Goal: Task Accomplishment & Management: Use online tool/utility

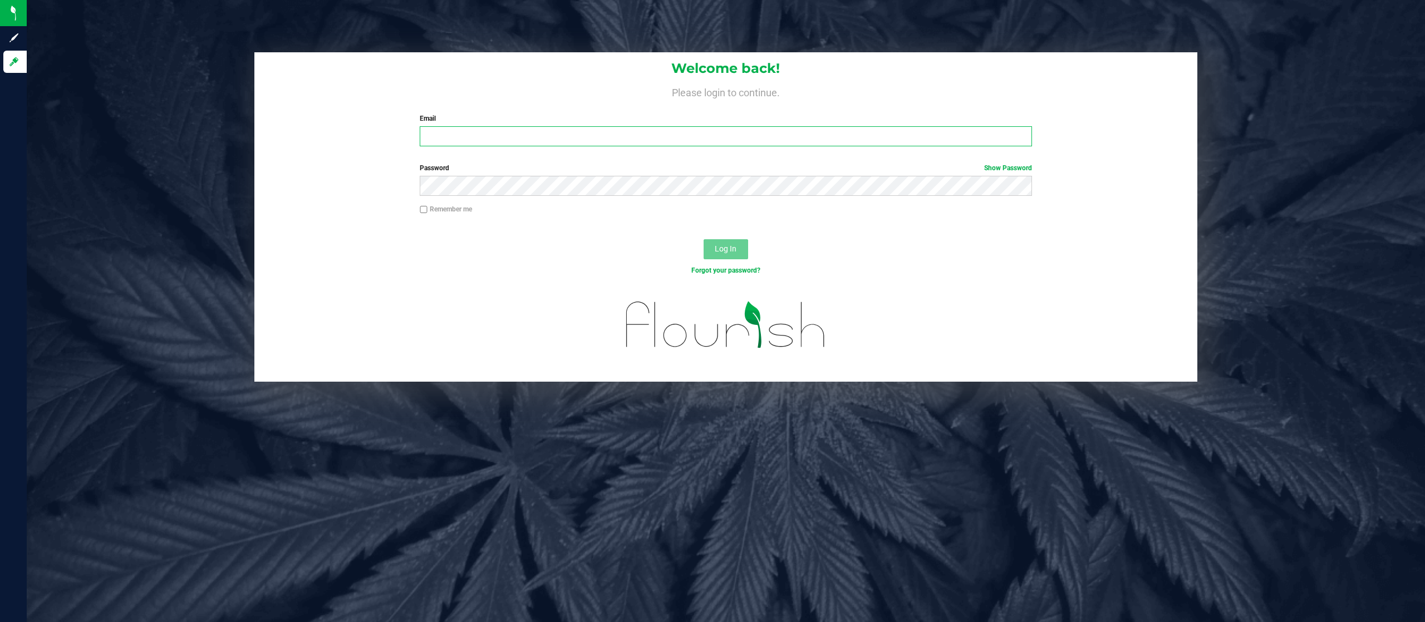
click at [510, 135] on input "Email" at bounding box center [726, 136] width 612 height 20
type input "jobarnes@netacare.org"
click at [703, 239] on button "Log In" at bounding box center [725, 249] width 45 height 20
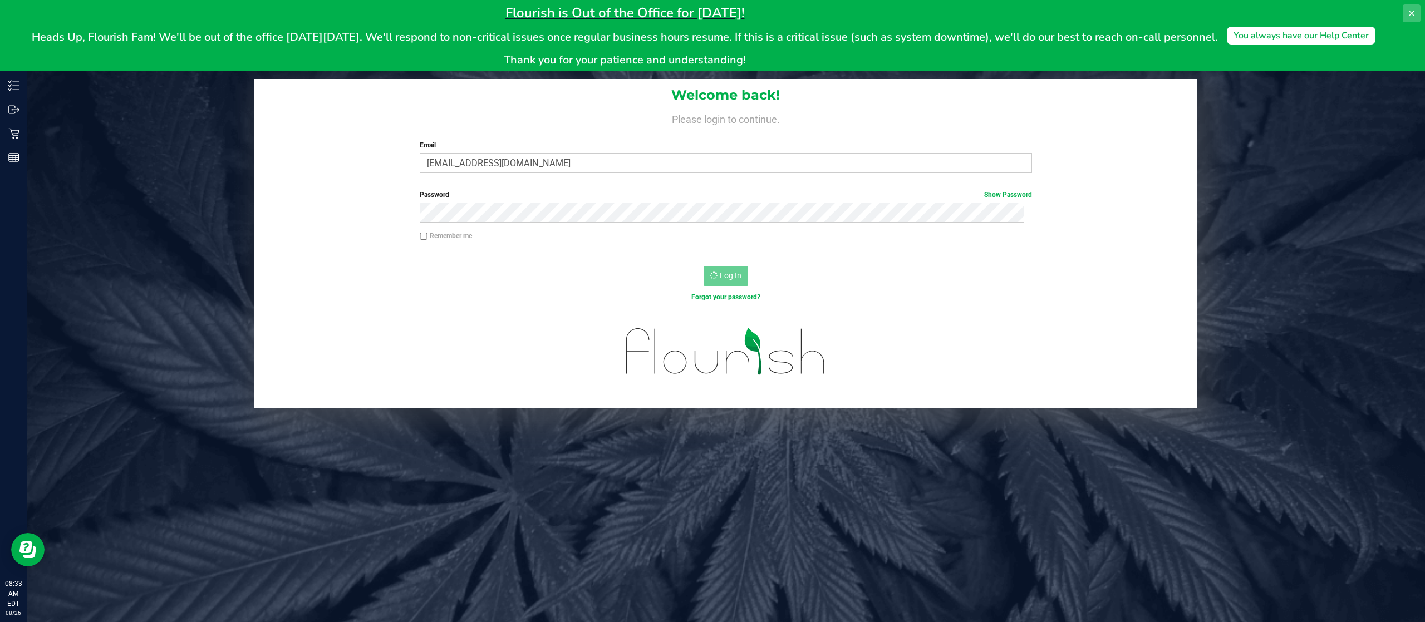
click at [1414, 11] on icon at bounding box center [1411, 13] width 9 height 9
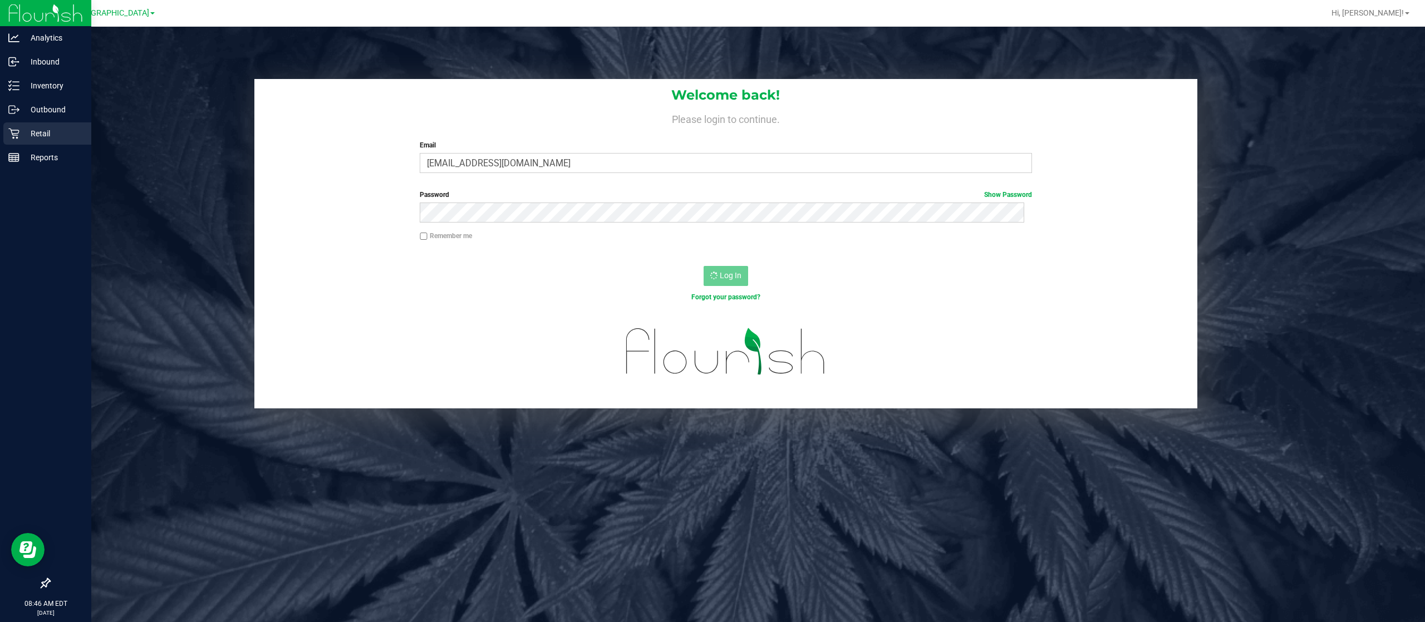
click at [43, 128] on p "Retail" at bounding box center [52, 133] width 67 height 13
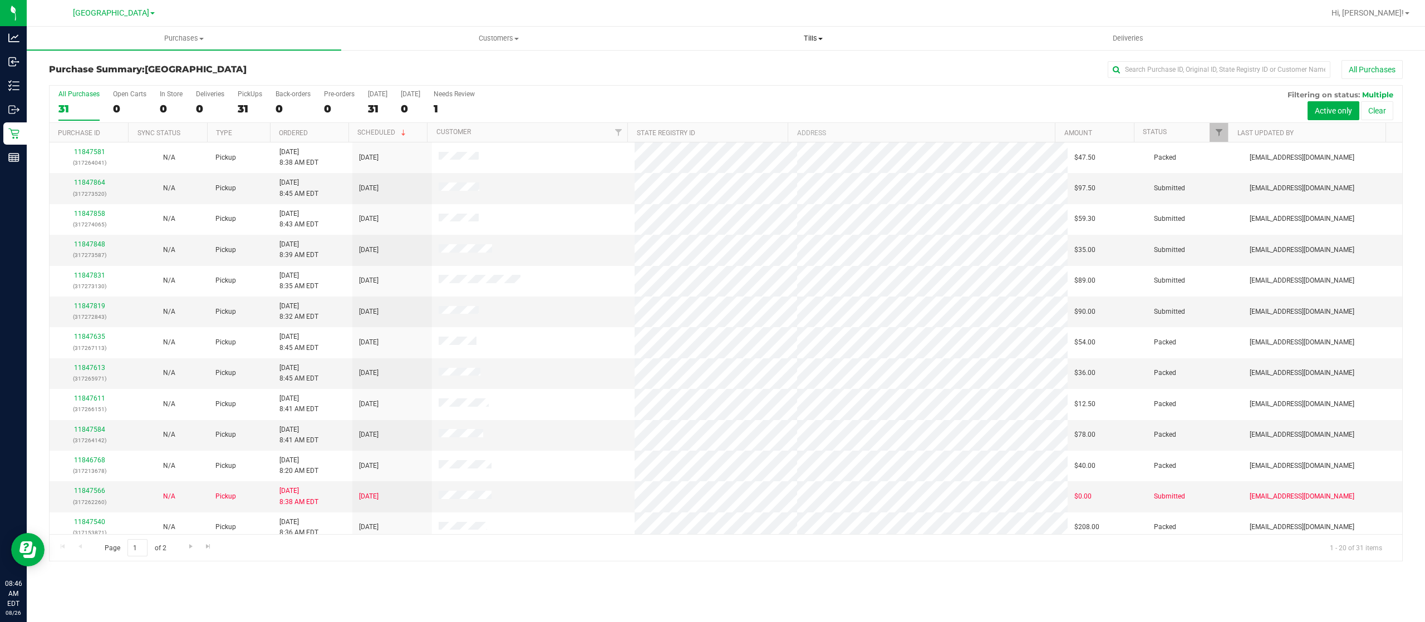
click at [818, 37] on span "Tills" at bounding box center [812, 38] width 313 height 10
click at [691, 67] on span "Manage tills" at bounding box center [693, 66] width 75 height 9
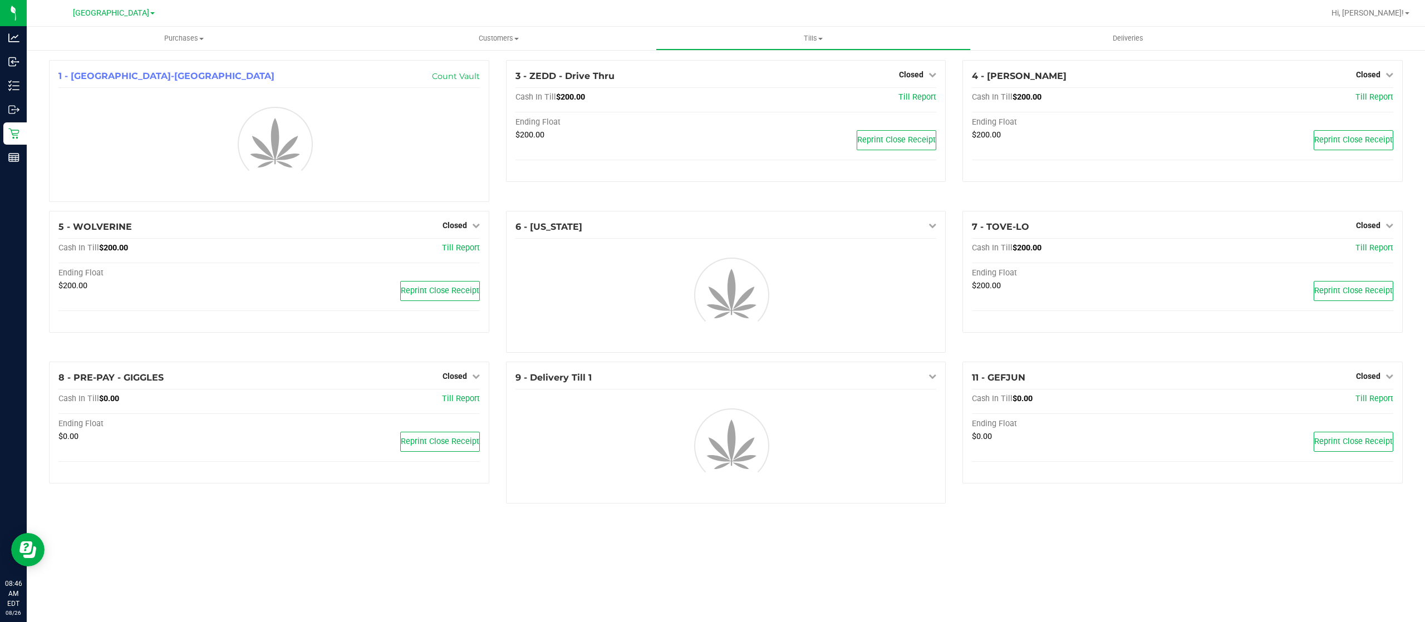
click at [111, 20] on div "[GEOGRAPHIC_DATA]" at bounding box center [113, 12] width 162 height 17
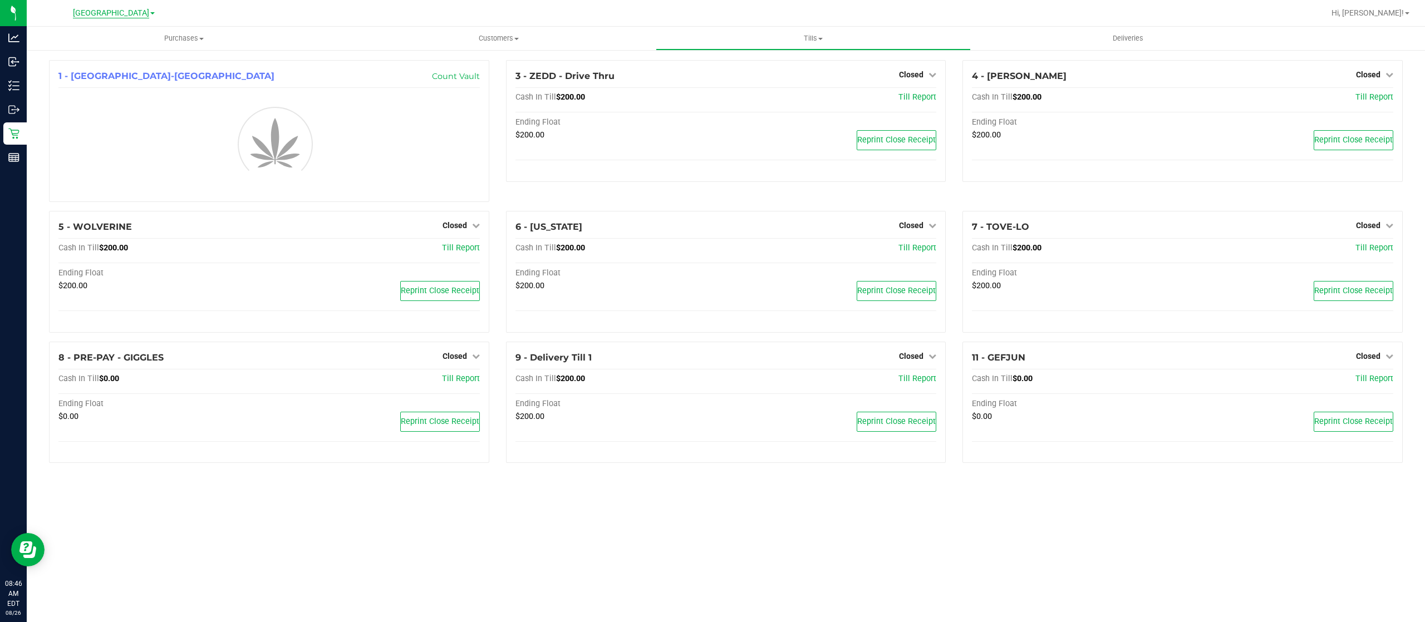
click at [116, 13] on span "[GEOGRAPHIC_DATA]" at bounding box center [111, 13] width 76 height 10
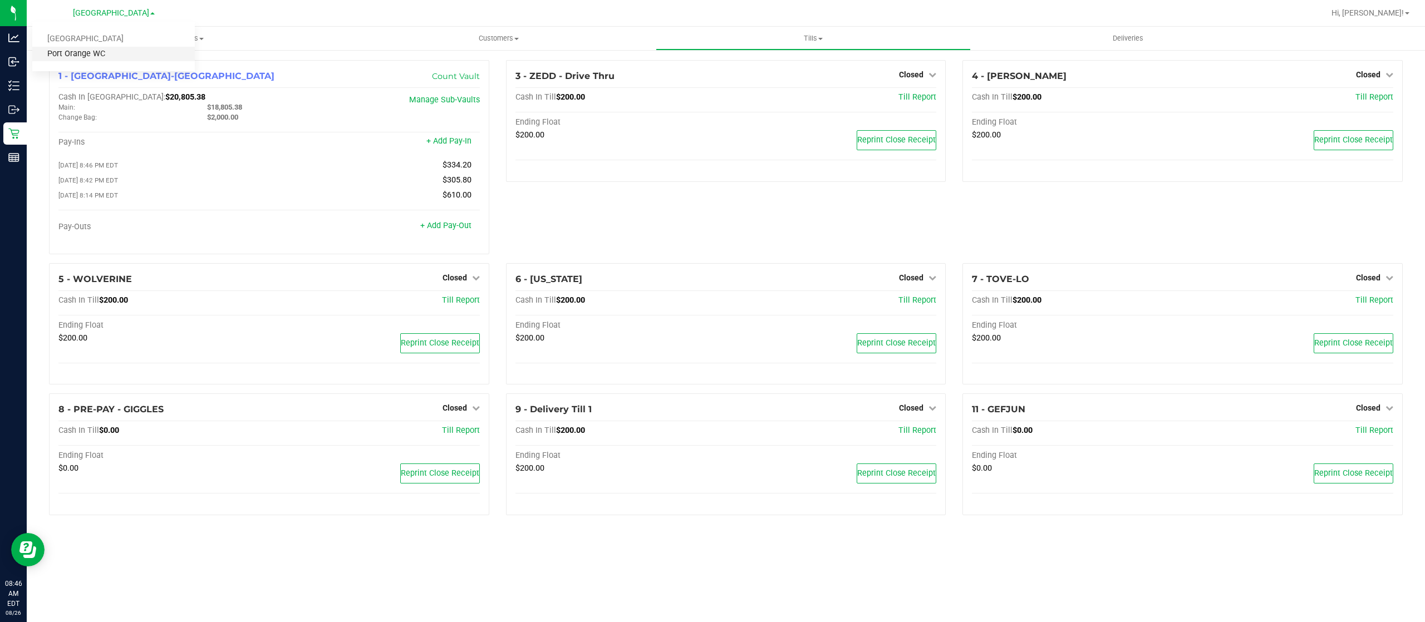
click at [110, 47] on link "Port Orange WC" at bounding box center [113, 54] width 162 height 15
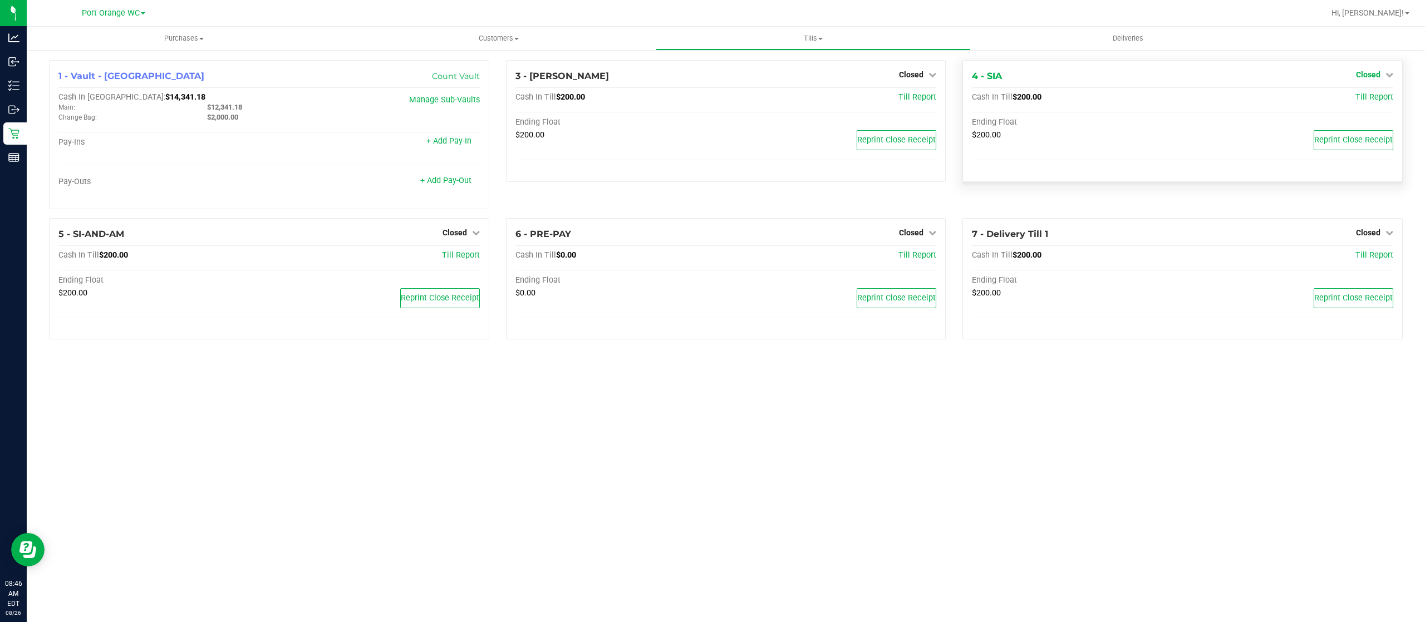
click at [1380, 73] on link "Closed" at bounding box center [1374, 74] width 37 height 9
click at [1360, 95] on link "Open Till" at bounding box center [1367, 97] width 29 height 9
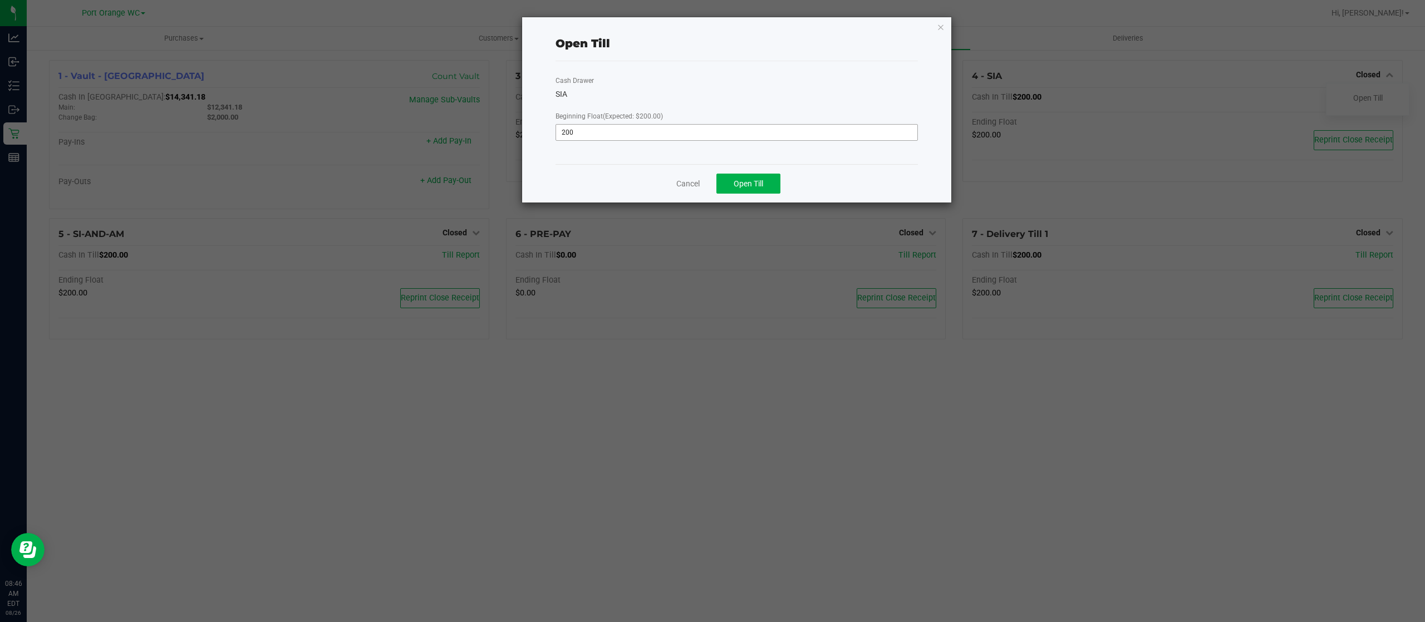
click at [722, 136] on input "200" at bounding box center [736, 133] width 361 height 16
type input "$200.00"
click at [759, 175] on button "Open Till" at bounding box center [748, 184] width 64 height 20
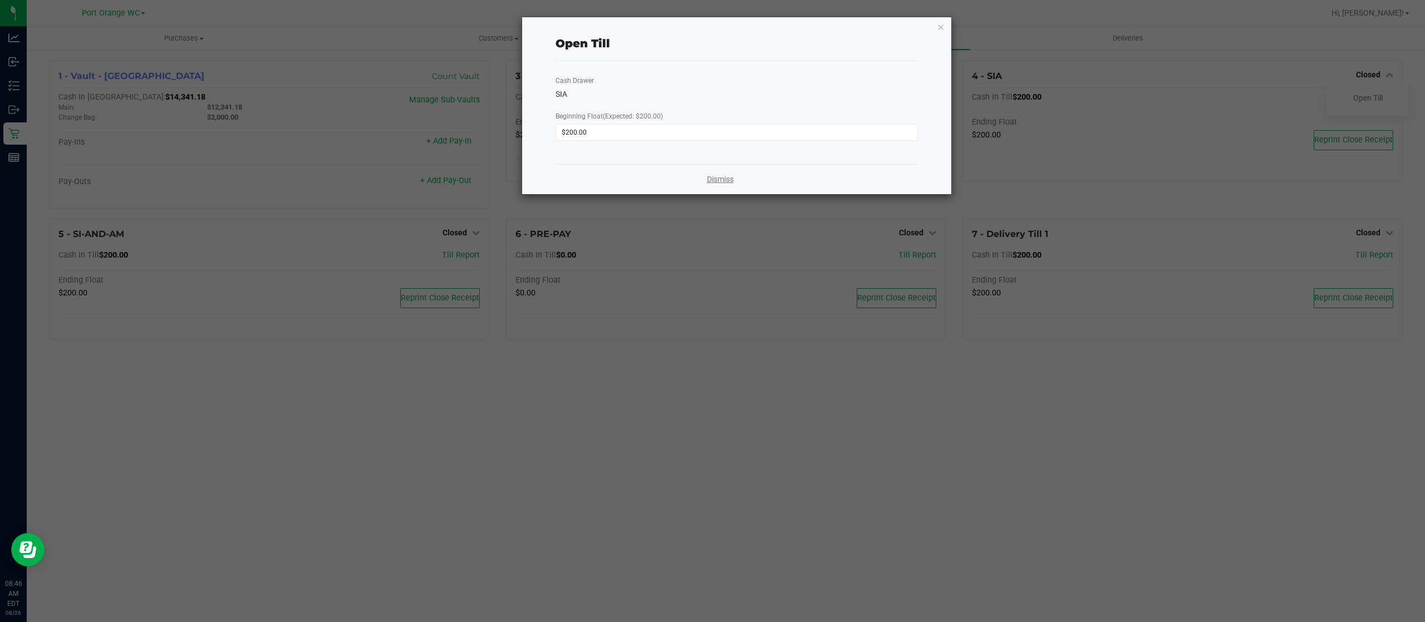
click at [720, 179] on link "Dismiss" at bounding box center [720, 180] width 27 height 12
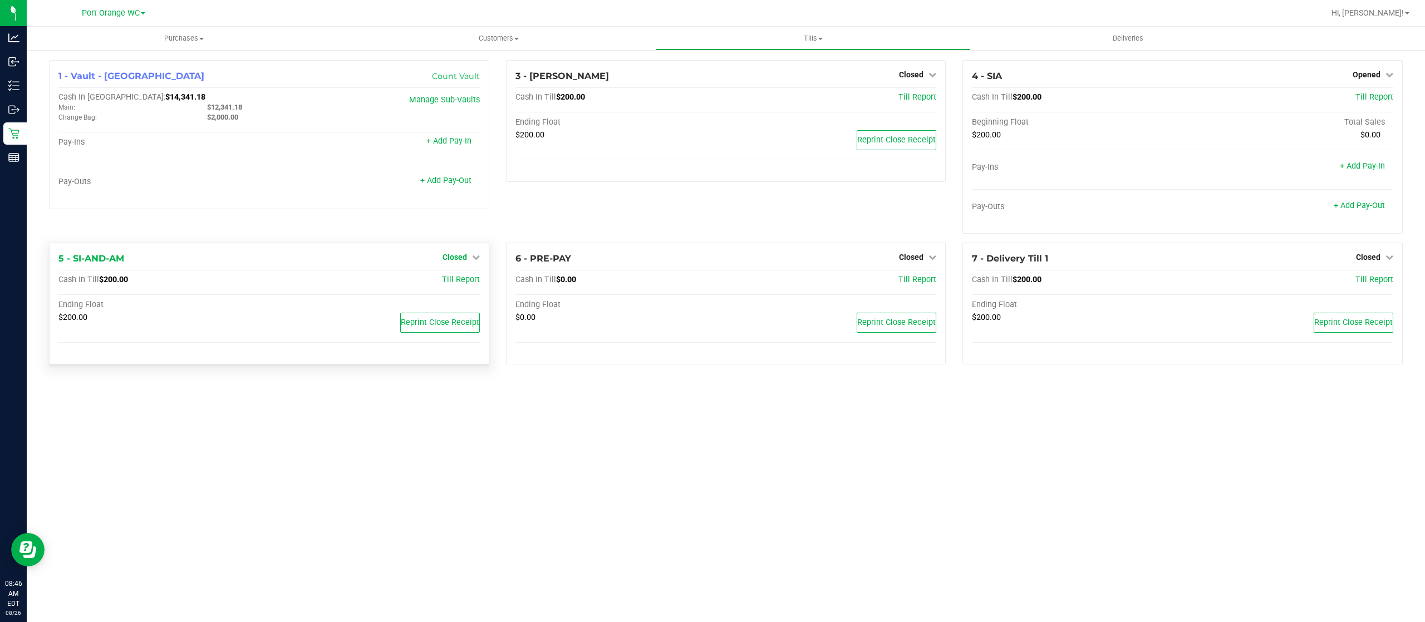
click at [457, 257] on span "Closed" at bounding box center [454, 257] width 24 height 9
click at [455, 283] on link "Open Till" at bounding box center [454, 280] width 29 height 9
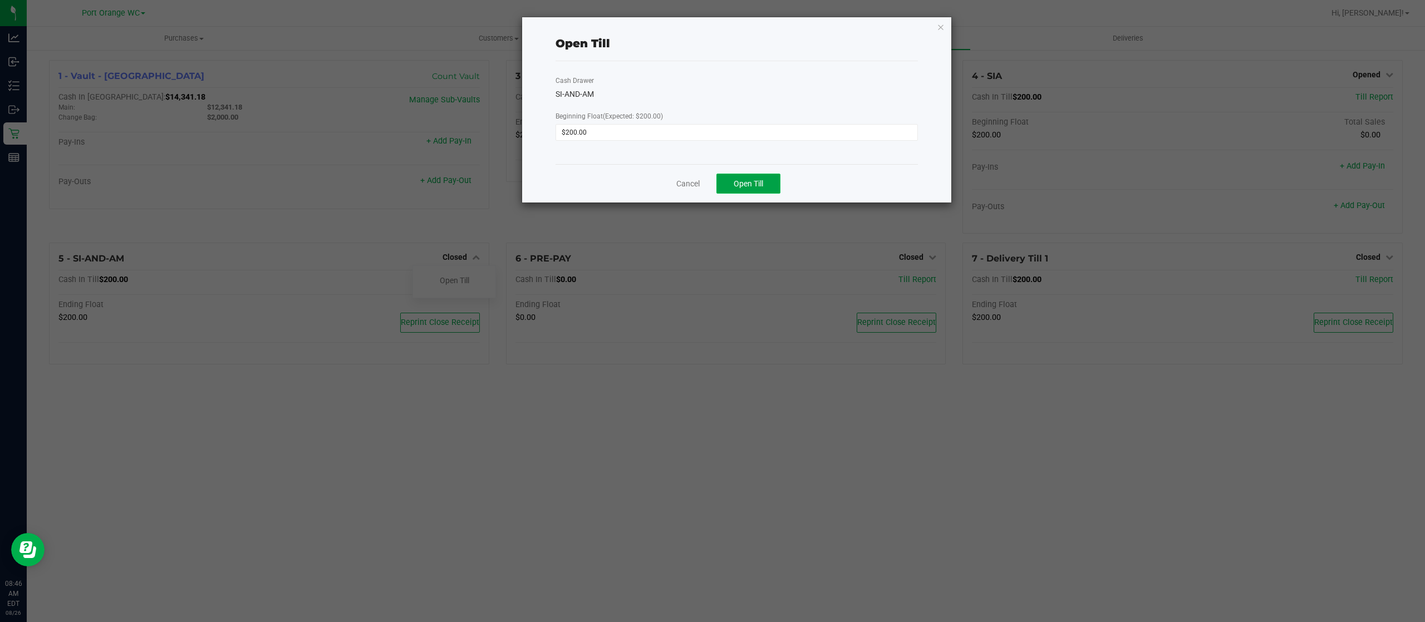
click at [752, 183] on span "Open Till" at bounding box center [747, 183] width 29 height 9
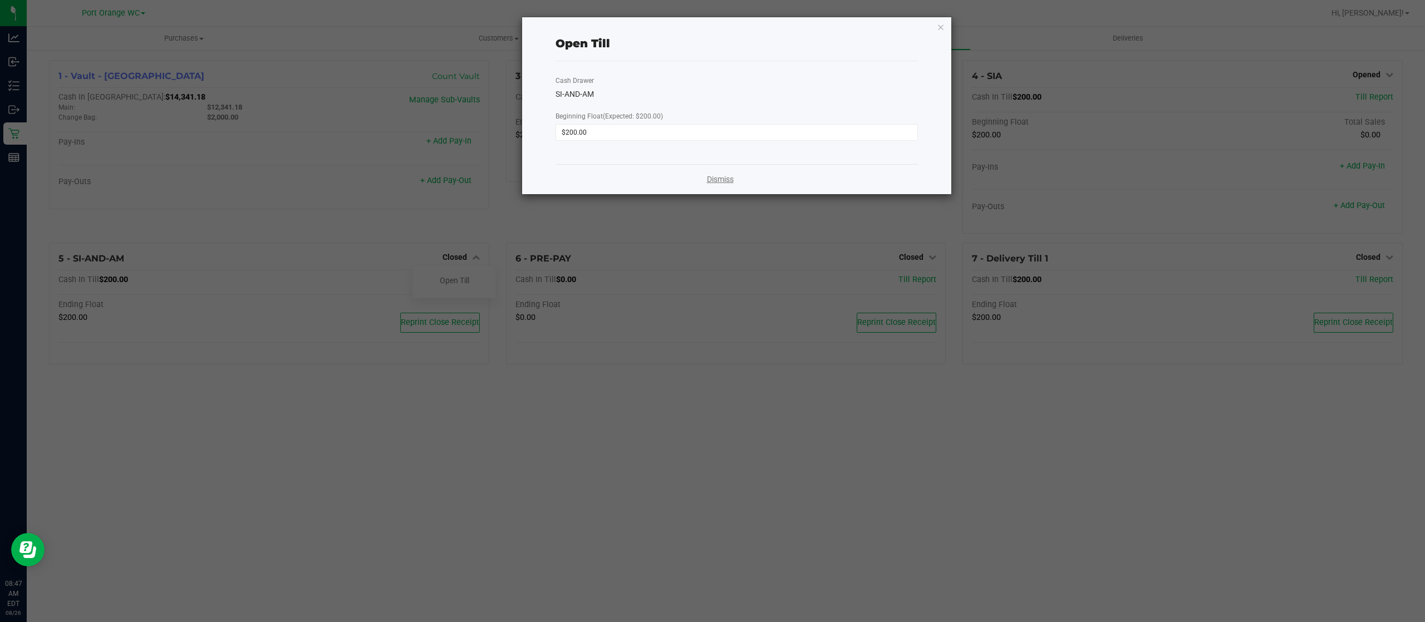
click at [715, 179] on link "Dismiss" at bounding box center [720, 180] width 27 height 12
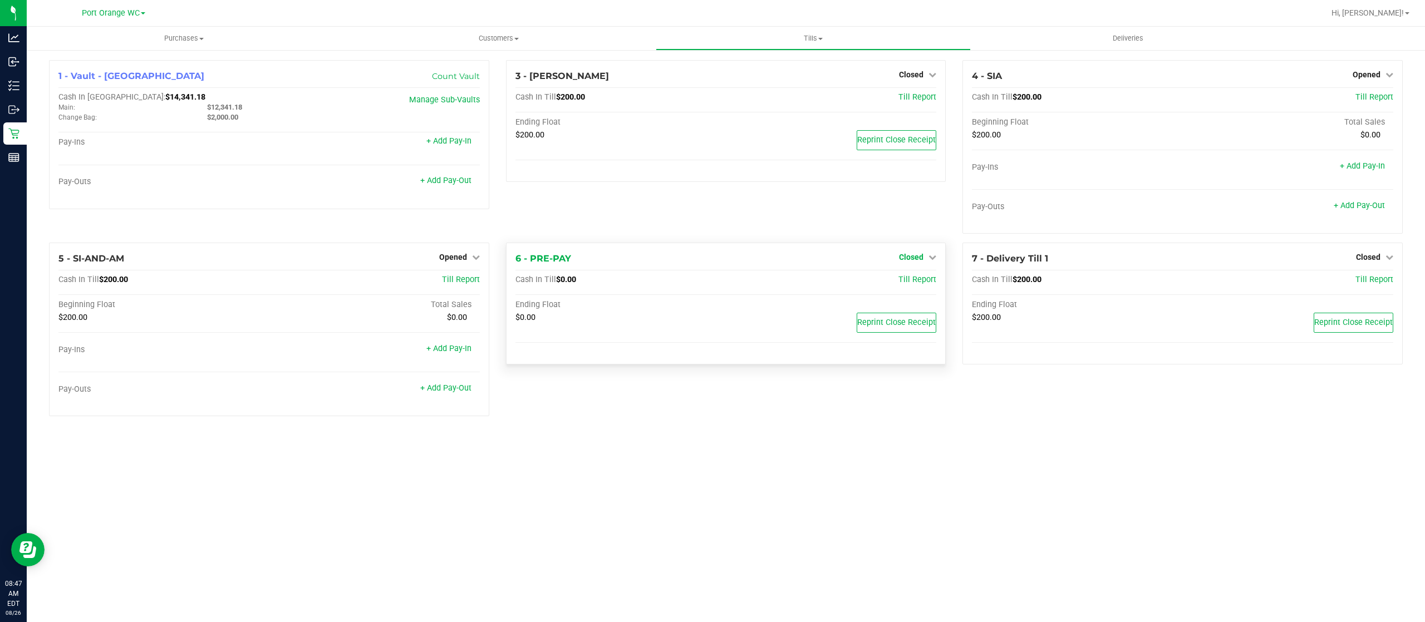
click at [919, 258] on span "Closed" at bounding box center [911, 257] width 24 height 9
click at [911, 287] on div "Open Till" at bounding box center [911, 281] width 82 height 14
click at [909, 274] on div "Open Till" at bounding box center [910, 281] width 83 height 33
click at [903, 282] on link "Open Till" at bounding box center [910, 280] width 29 height 9
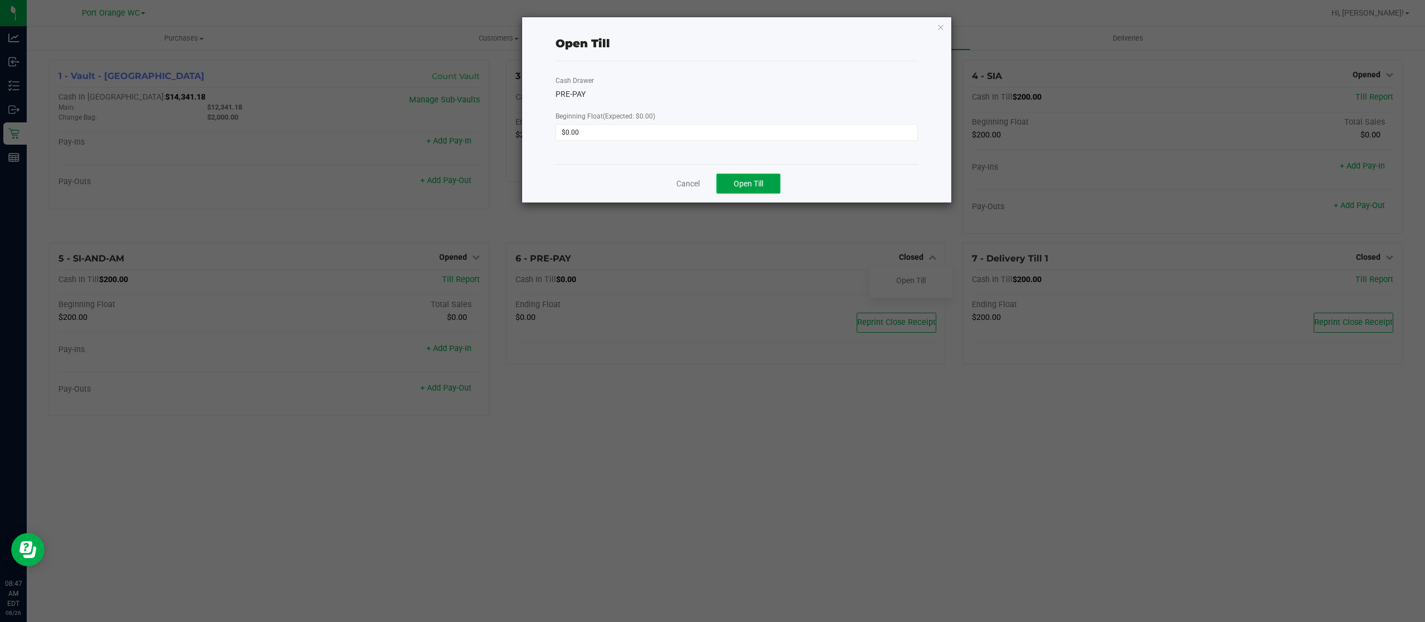
click at [769, 178] on button "Open Till" at bounding box center [748, 184] width 64 height 20
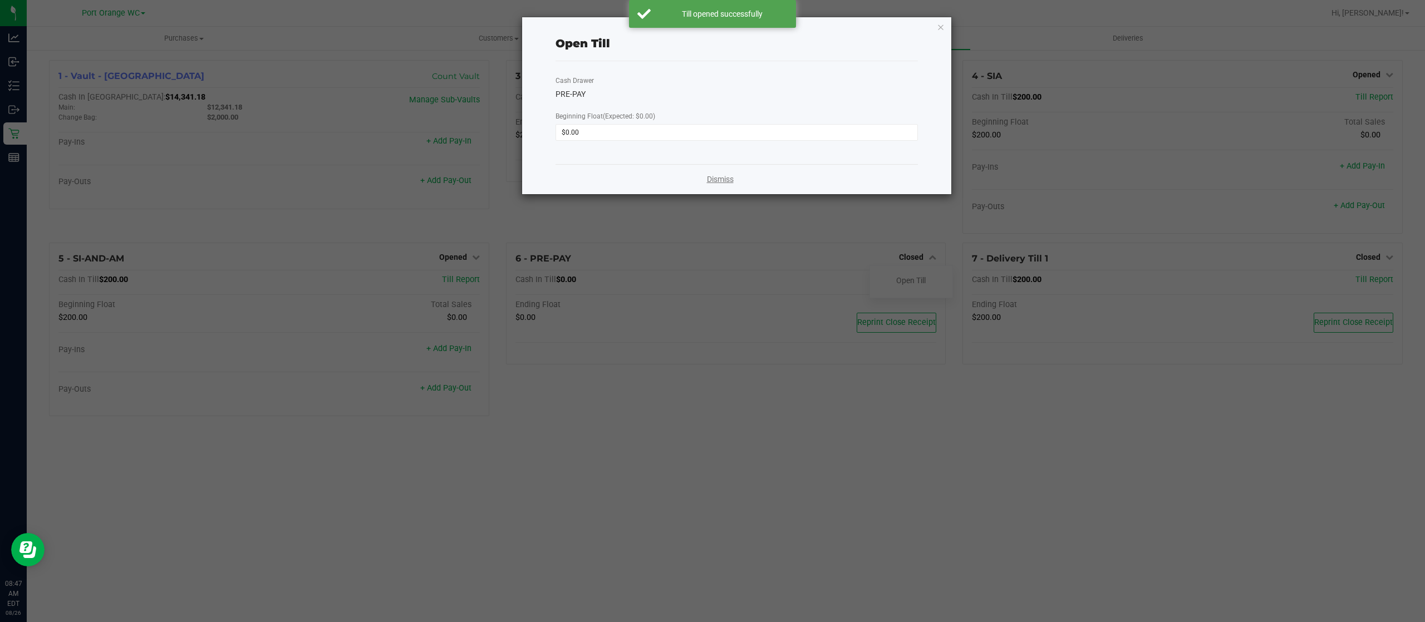
click at [713, 174] on link "Dismiss" at bounding box center [720, 180] width 27 height 12
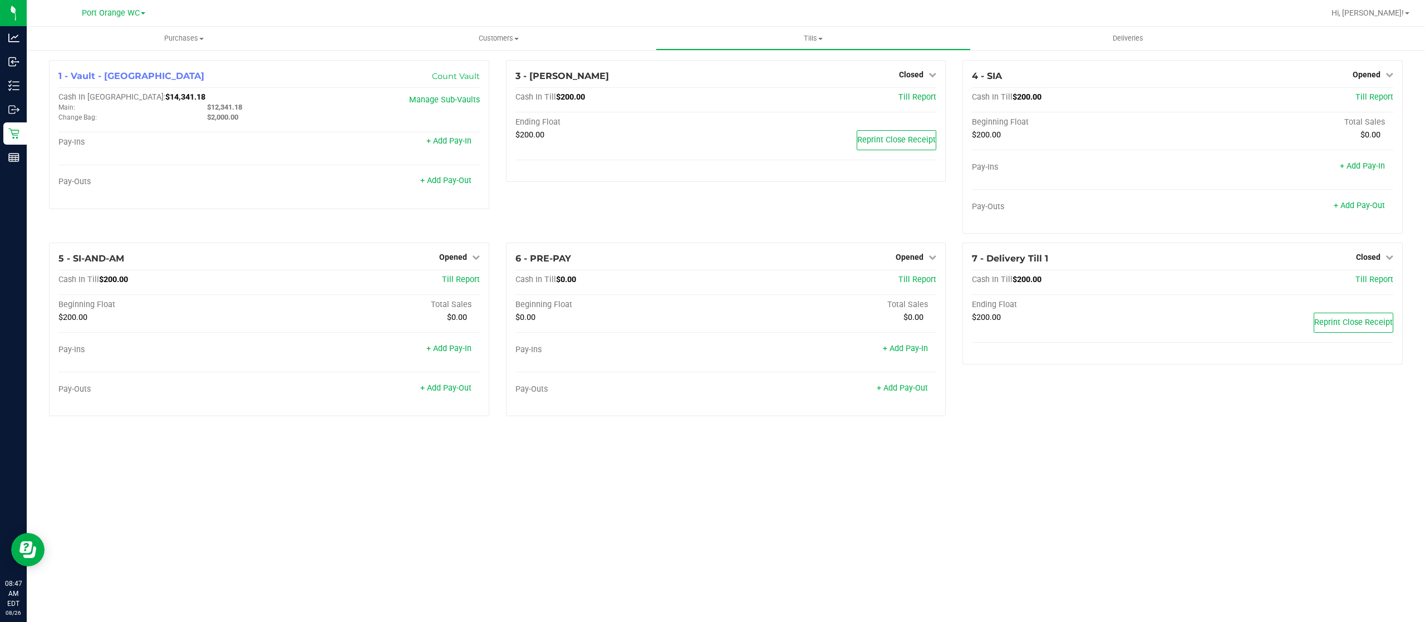
click at [1119, 465] on div "Purchases Summary of purchases Fulfillment All purchases Customers All customer…" at bounding box center [726, 324] width 1398 height 595
